Goal: Information Seeking & Learning: Learn about a topic

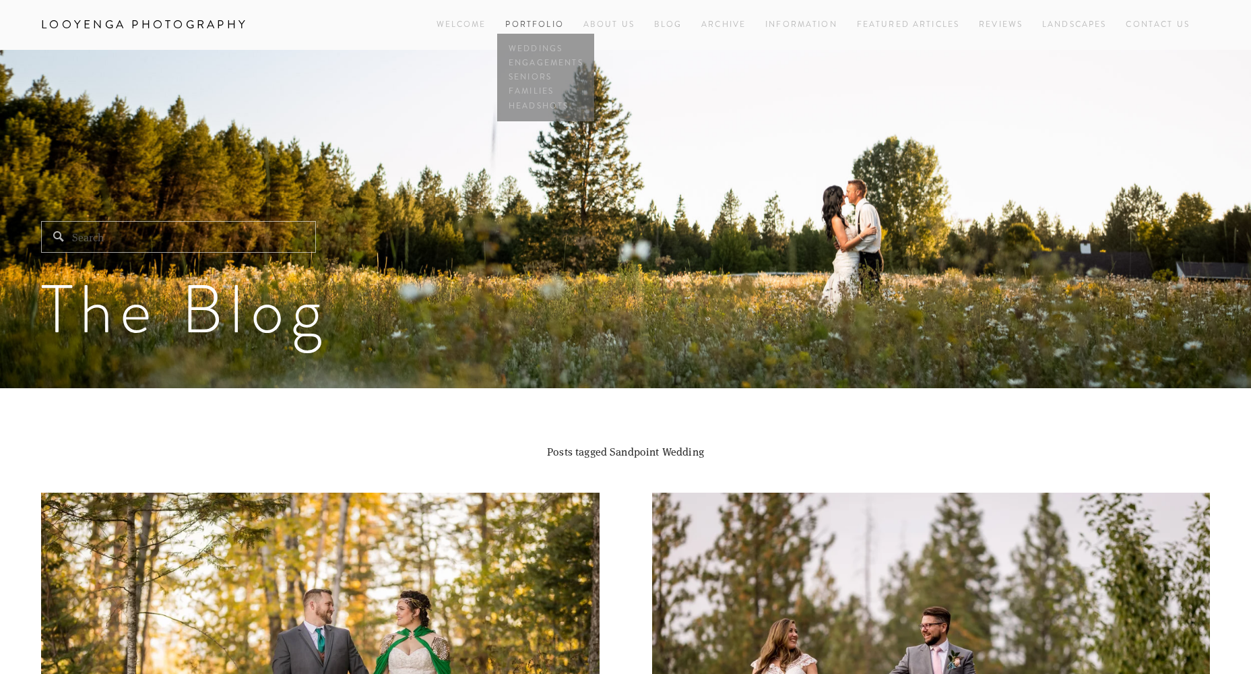
click at [537, 19] on link "Portfolio" at bounding box center [534, 24] width 58 height 11
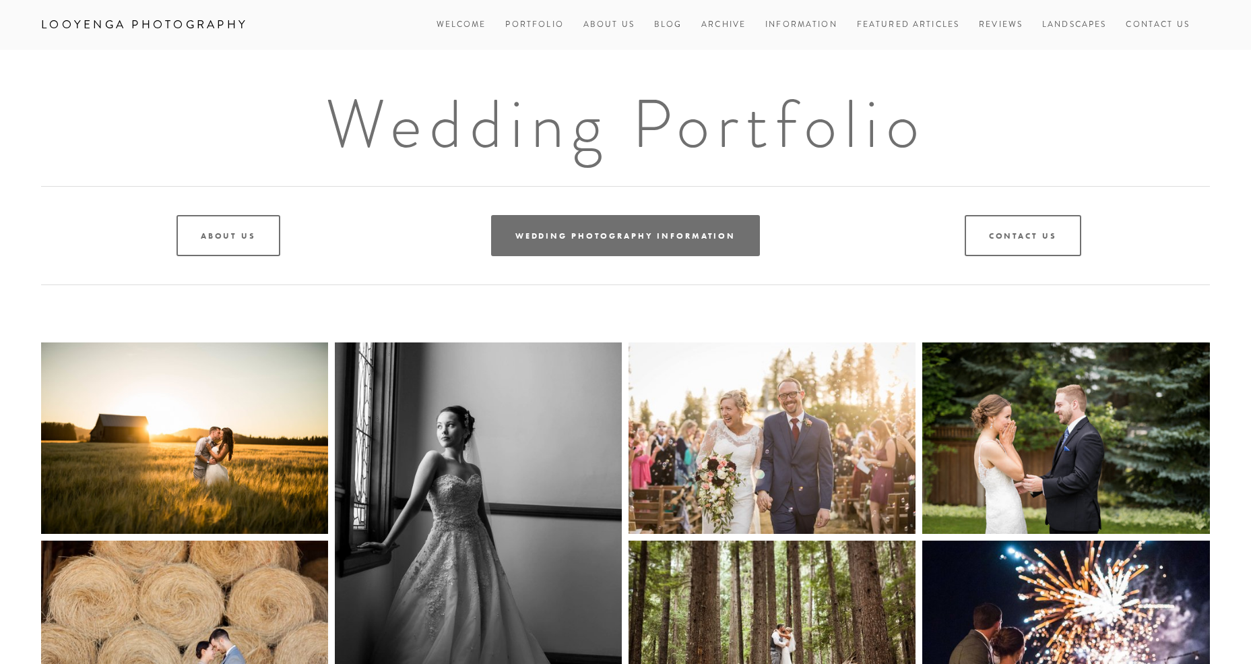
click at [623, 245] on link "Wedding Photography Information" at bounding box center [625, 235] width 269 height 41
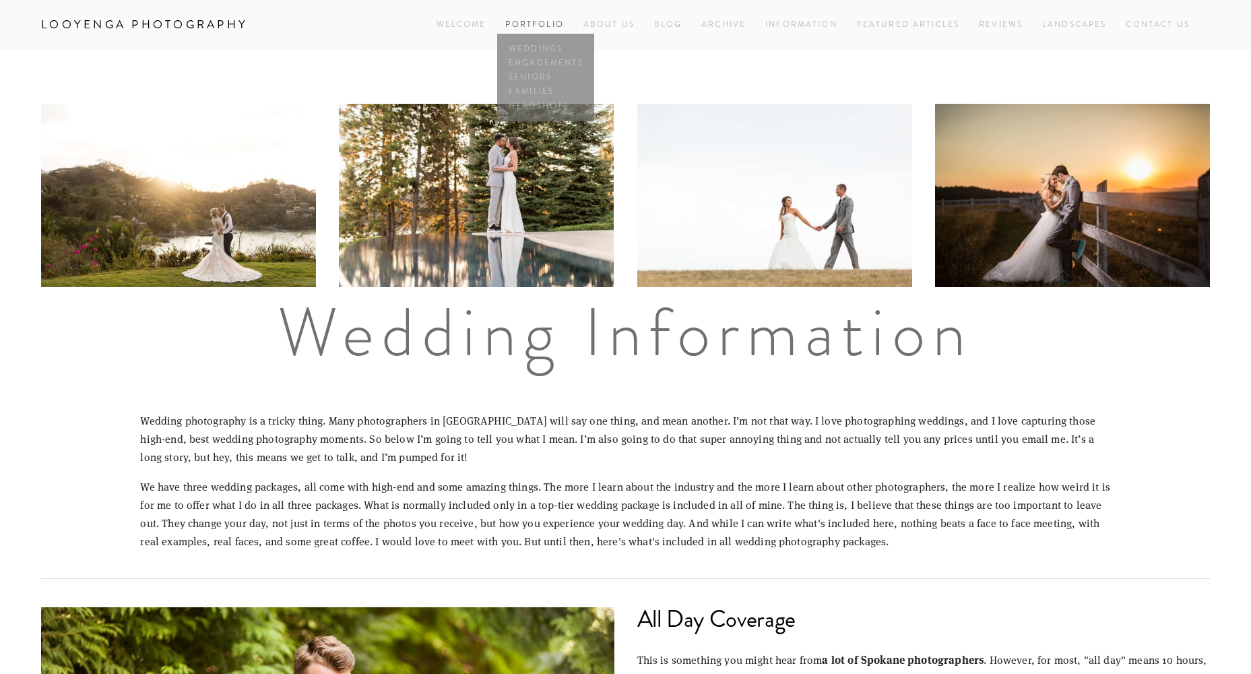
click at [546, 22] on link "Portfolio" at bounding box center [534, 24] width 58 height 11
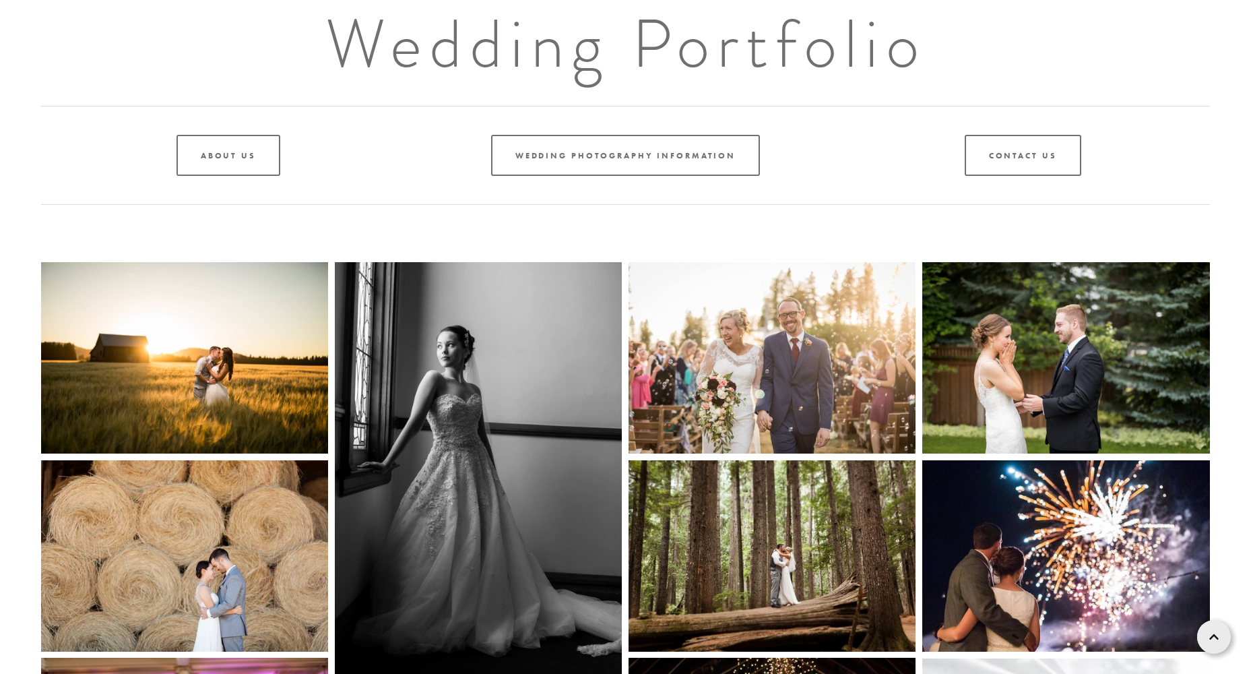
scroll to position [31, 0]
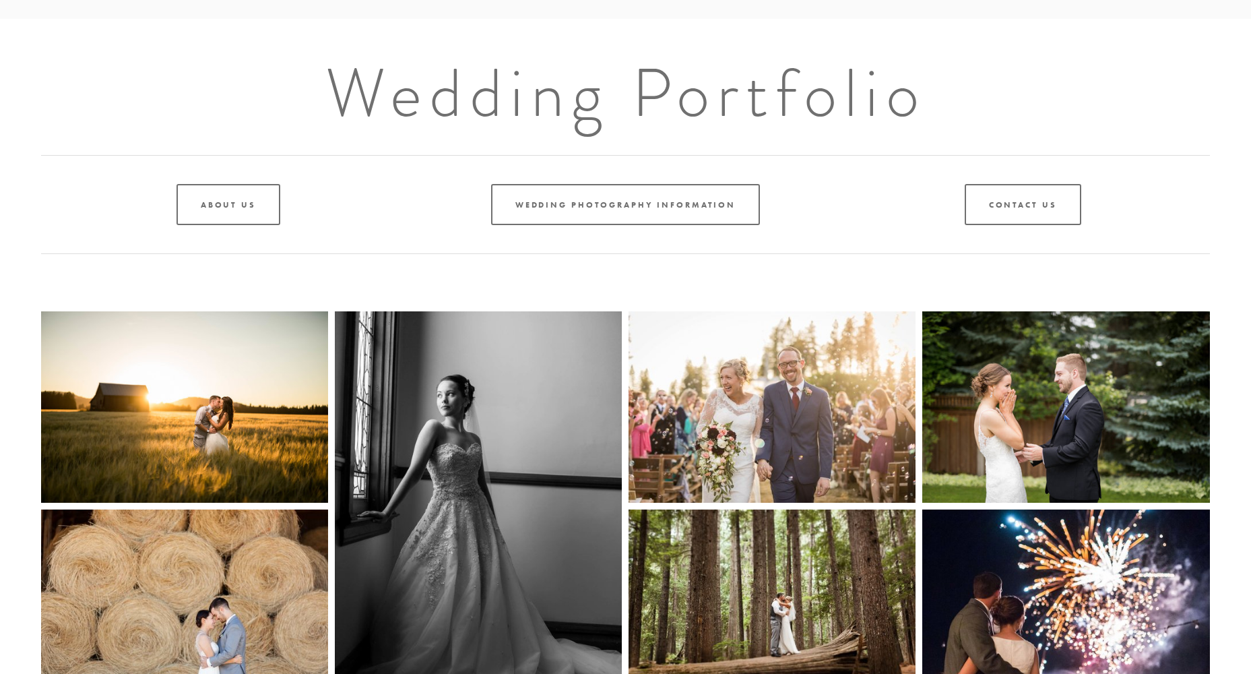
click at [207, 400] on img at bounding box center [184, 406] width 287 height 191
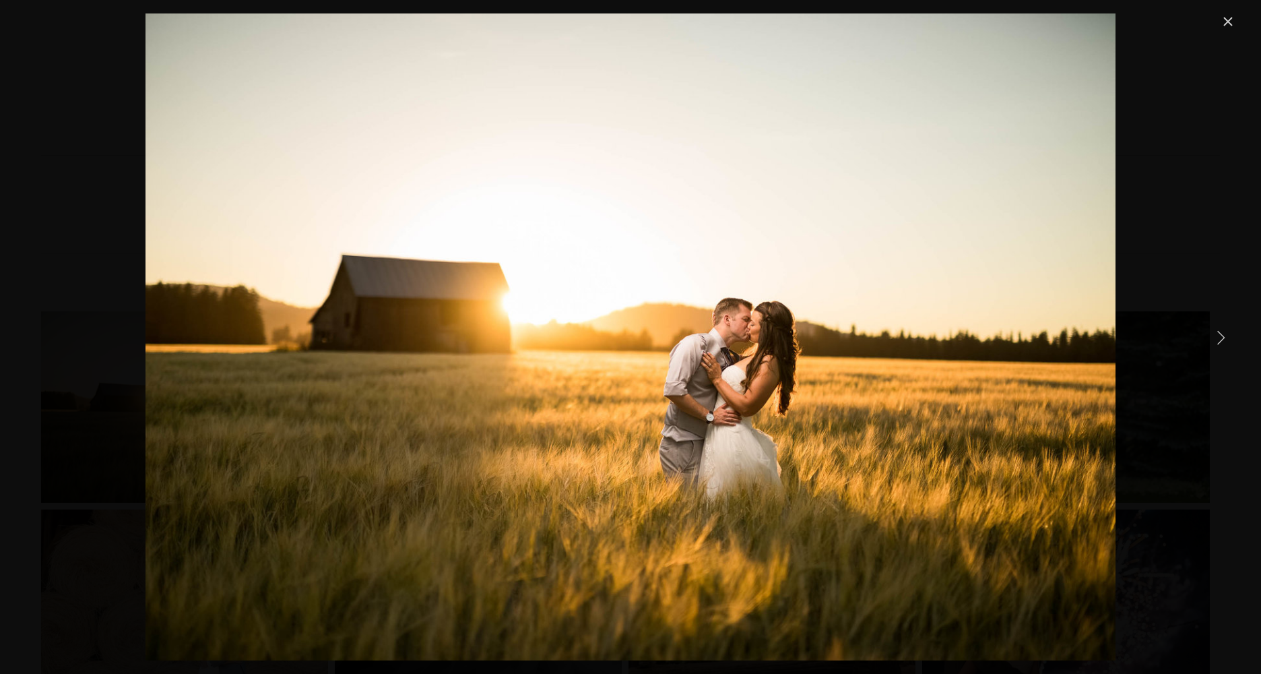
click at [1230, 23] on link "Close" at bounding box center [1228, 21] width 16 height 16
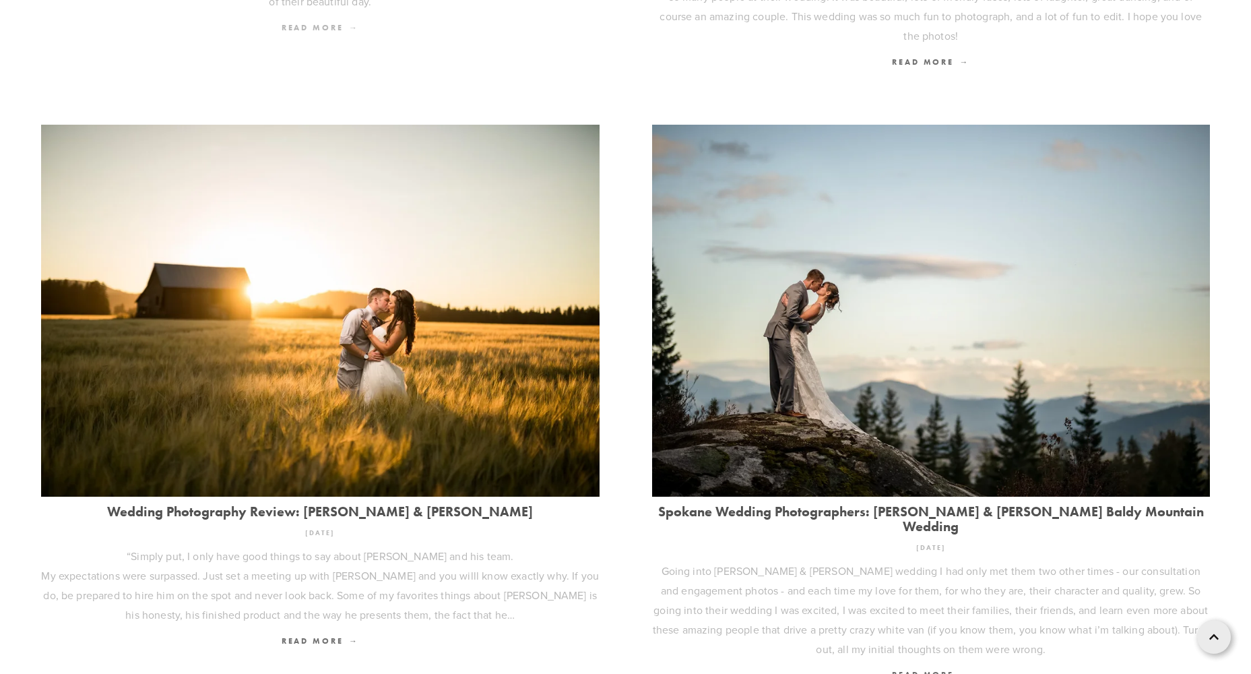
scroll to position [1752, 0]
